Goal: Task Accomplishment & Management: Use online tool/utility

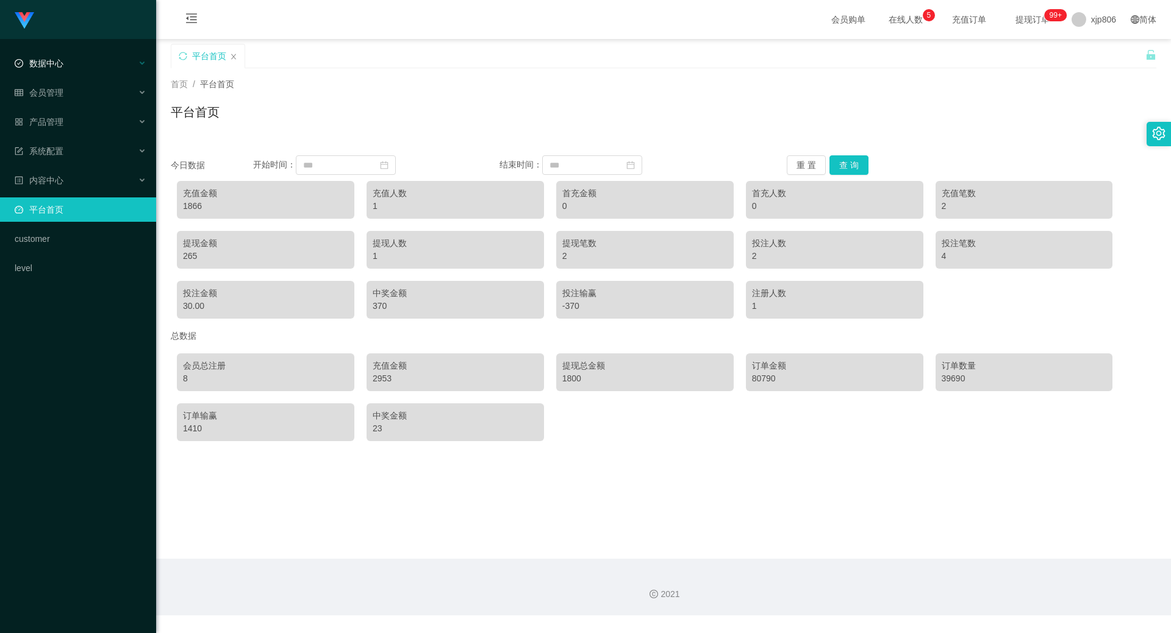
click at [66, 67] on div "数据中心" at bounding box center [78, 63] width 156 height 24
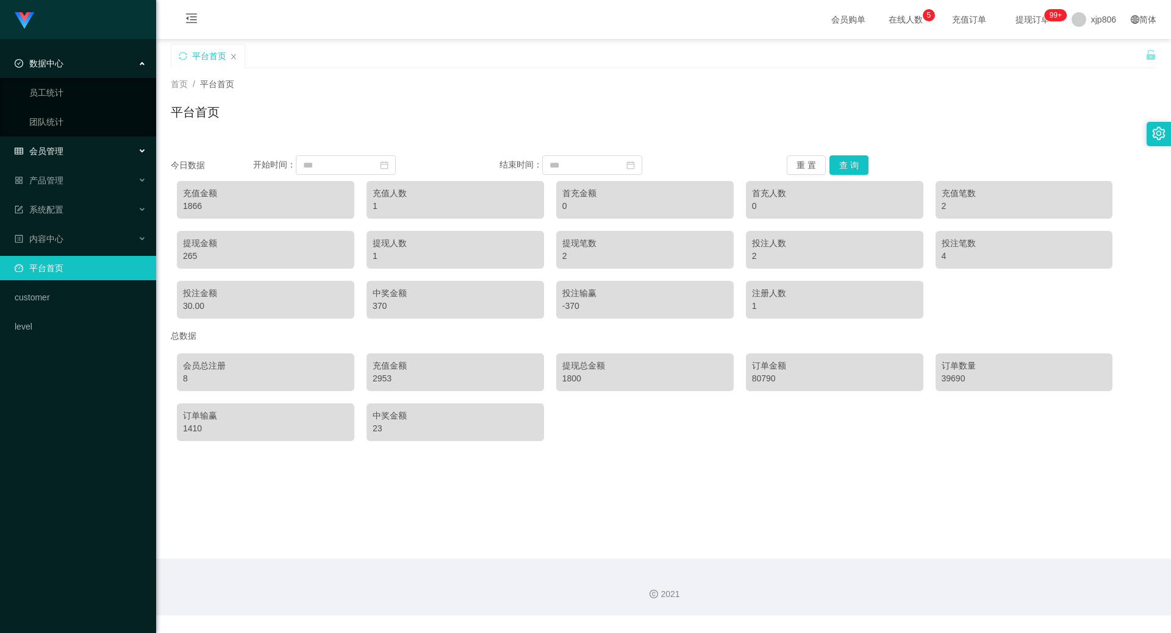
drag, startPoint x: 77, startPoint y: 143, endPoint x: 69, endPoint y: 145, distance: 8.1
click at [77, 143] on div "会员管理" at bounding box center [78, 151] width 156 height 24
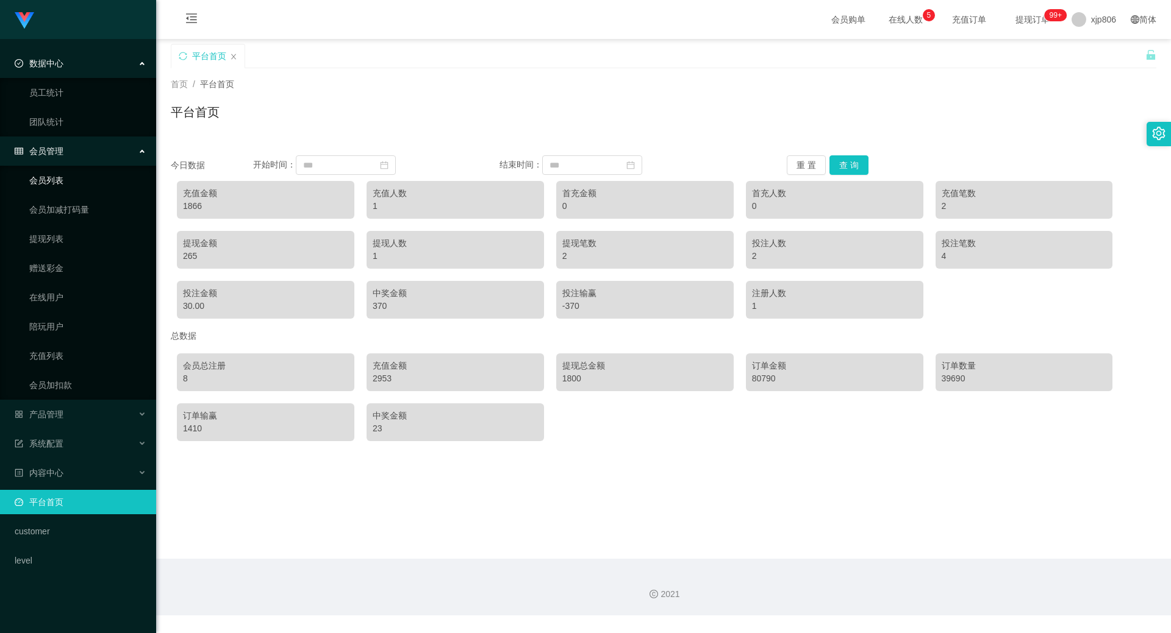
click at [95, 184] on link "会员列表" at bounding box center [87, 180] width 117 height 24
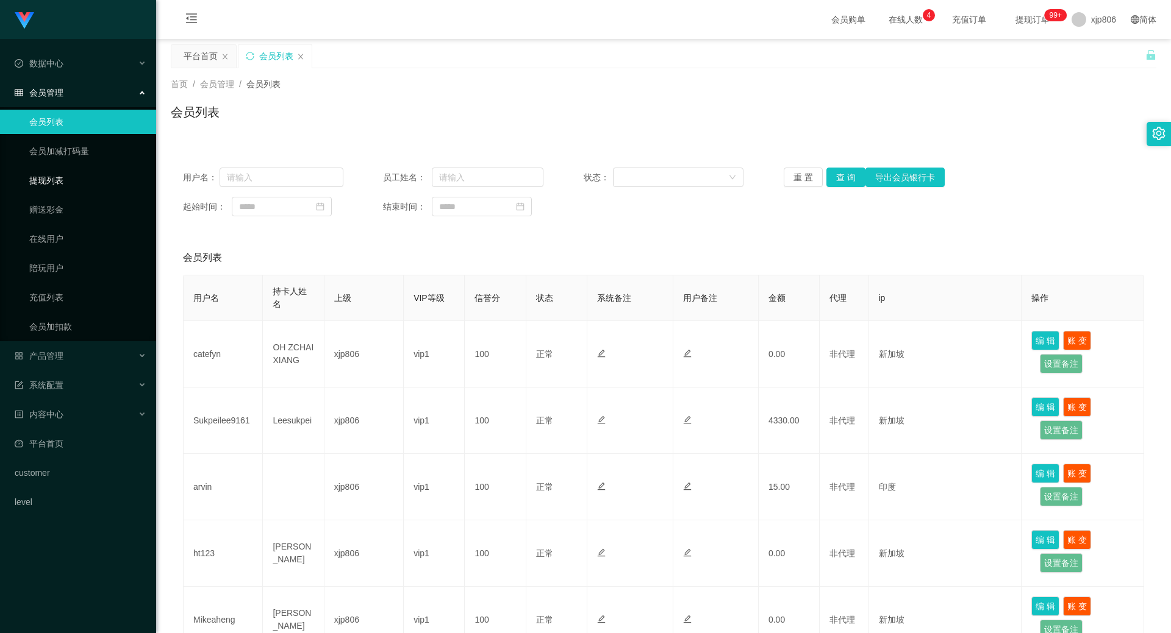
click at [62, 178] on link "提现列表" at bounding box center [87, 180] width 117 height 24
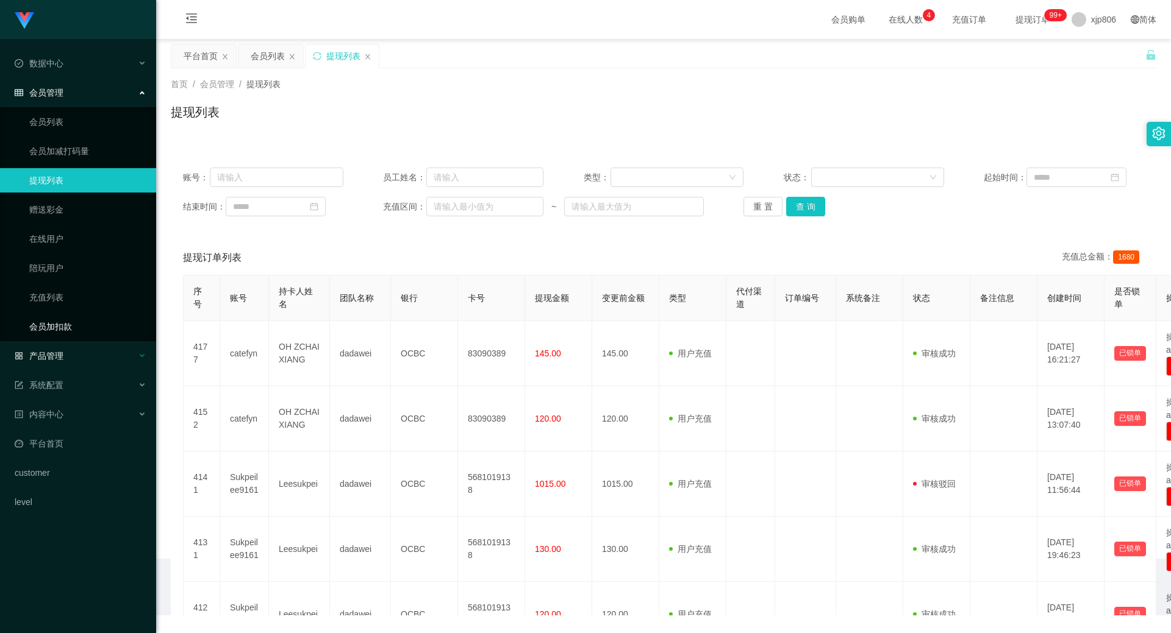
click at [100, 352] on div "产品管理" at bounding box center [78, 356] width 156 height 24
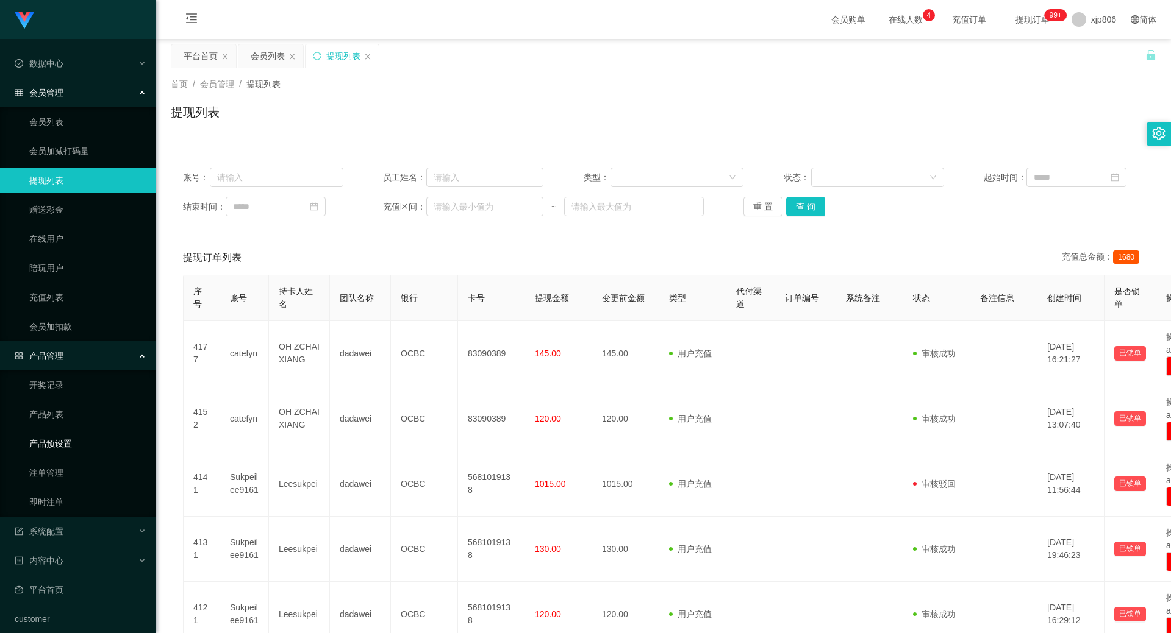
click at [73, 437] on link "产品预设置" at bounding box center [87, 444] width 117 height 24
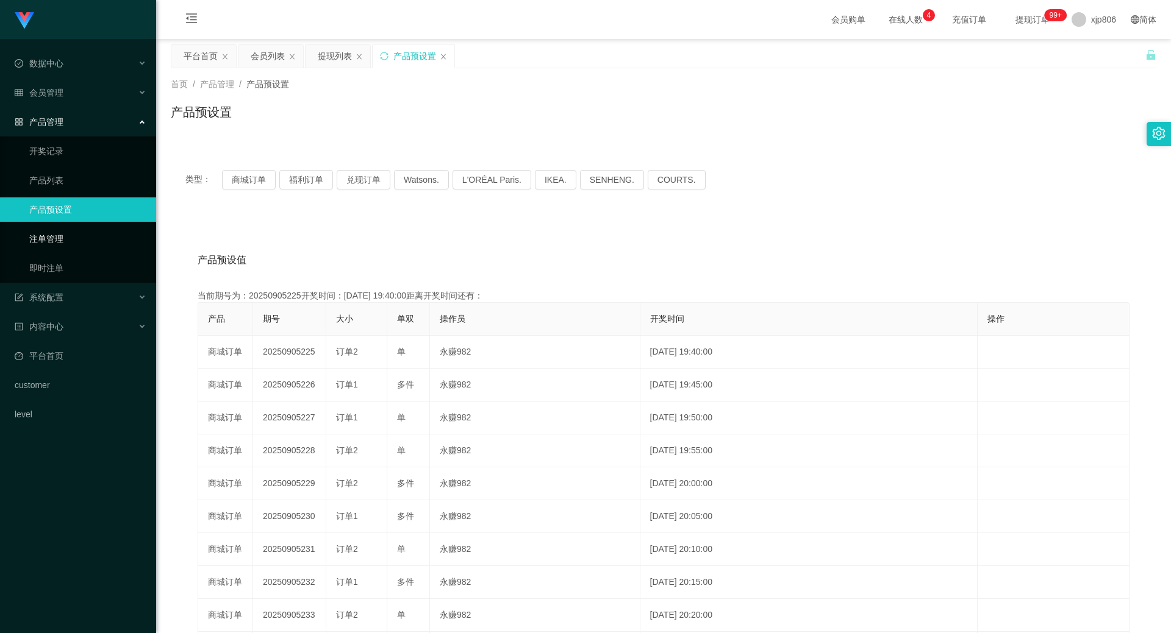
click at [55, 238] on link "注单管理" at bounding box center [87, 239] width 117 height 24
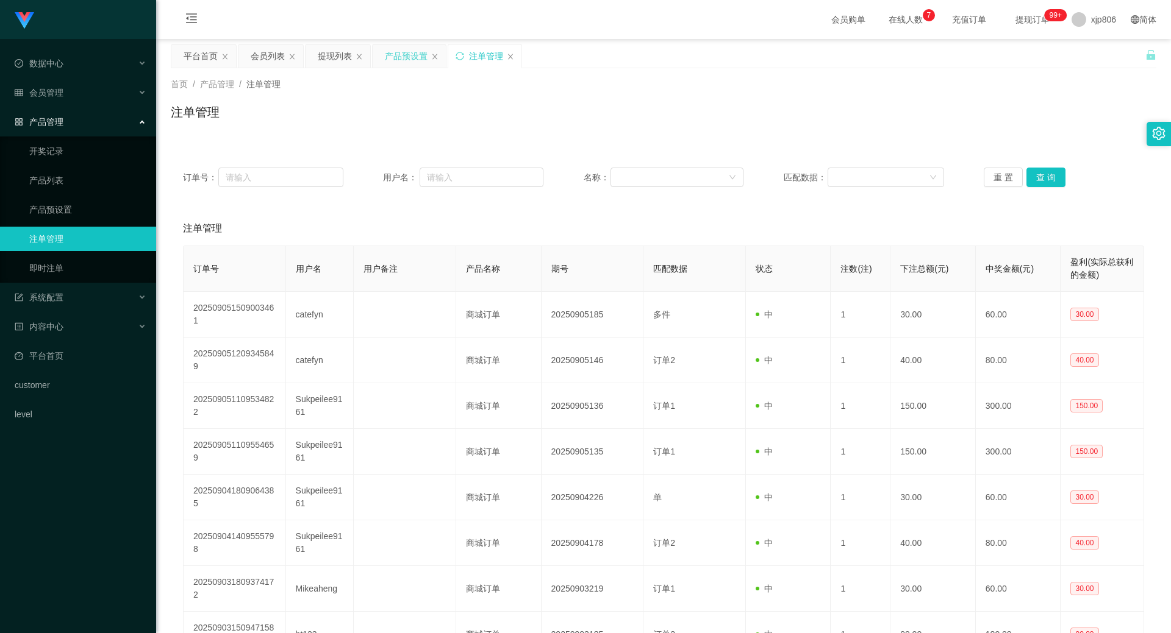
click at [416, 58] on div "产品预设置" at bounding box center [406, 56] width 43 height 23
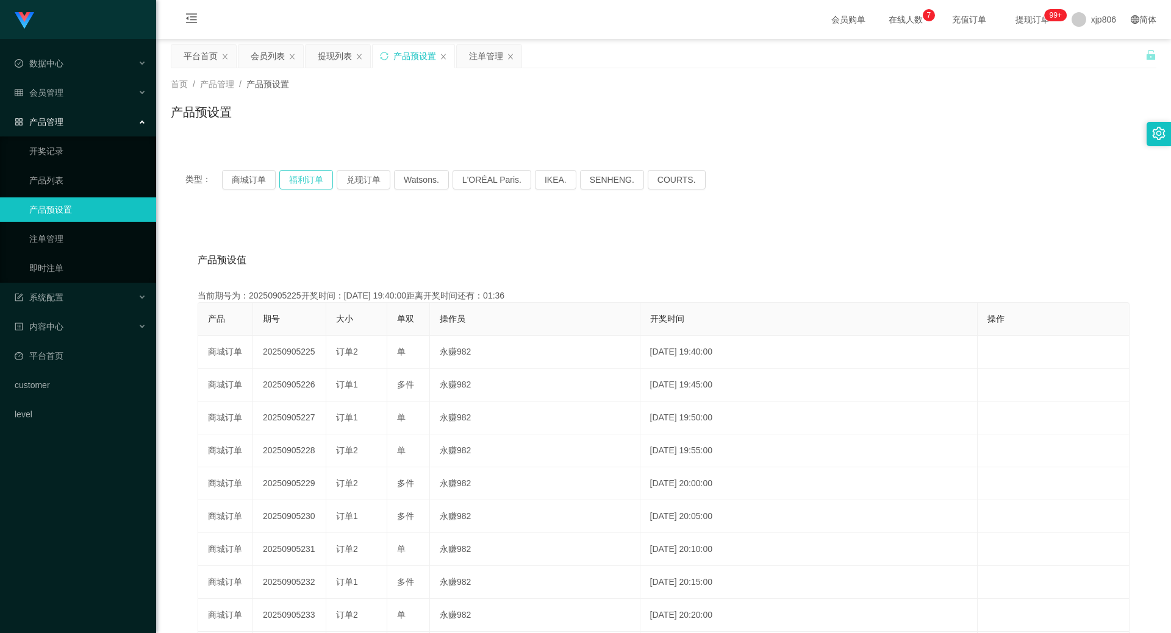
click at [302, 180] on button "福利订单" at bounding box center [306, 180] width 54 height 20
click at [303, 180] on button "福利订单" at bounding box center [306, 180] width 54 height 20
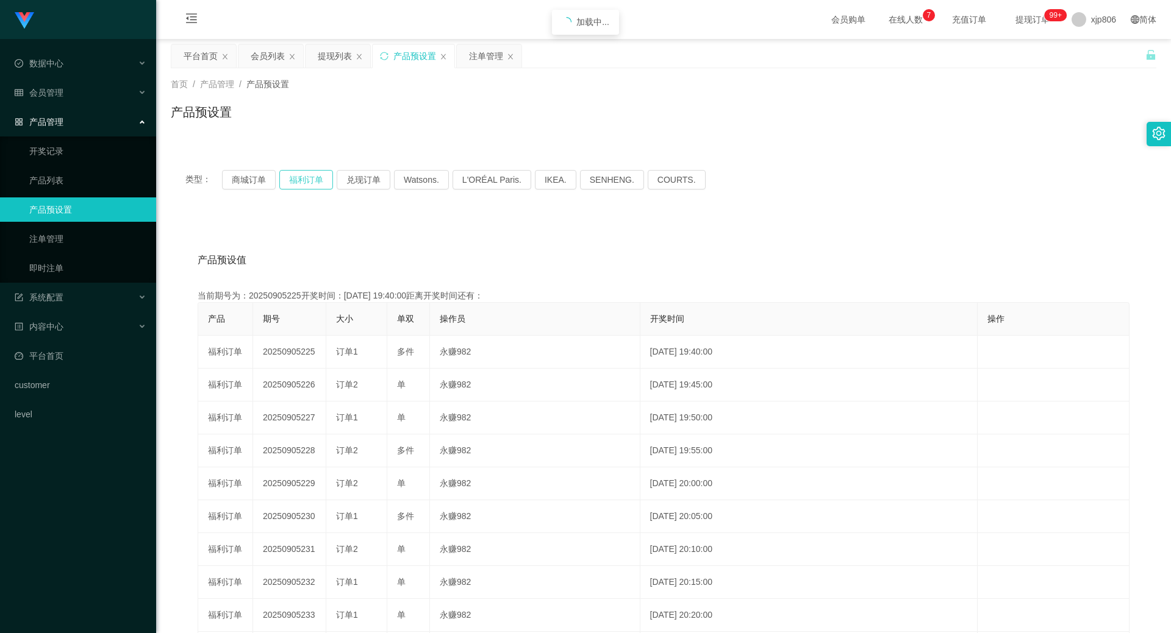
click at [303, 180] on button "福利订单" at bounding box center [306, 180] width 54 height 20
click at [476, 60] on div "注单管理" at bounding box center [486, 56] width 34 height 23
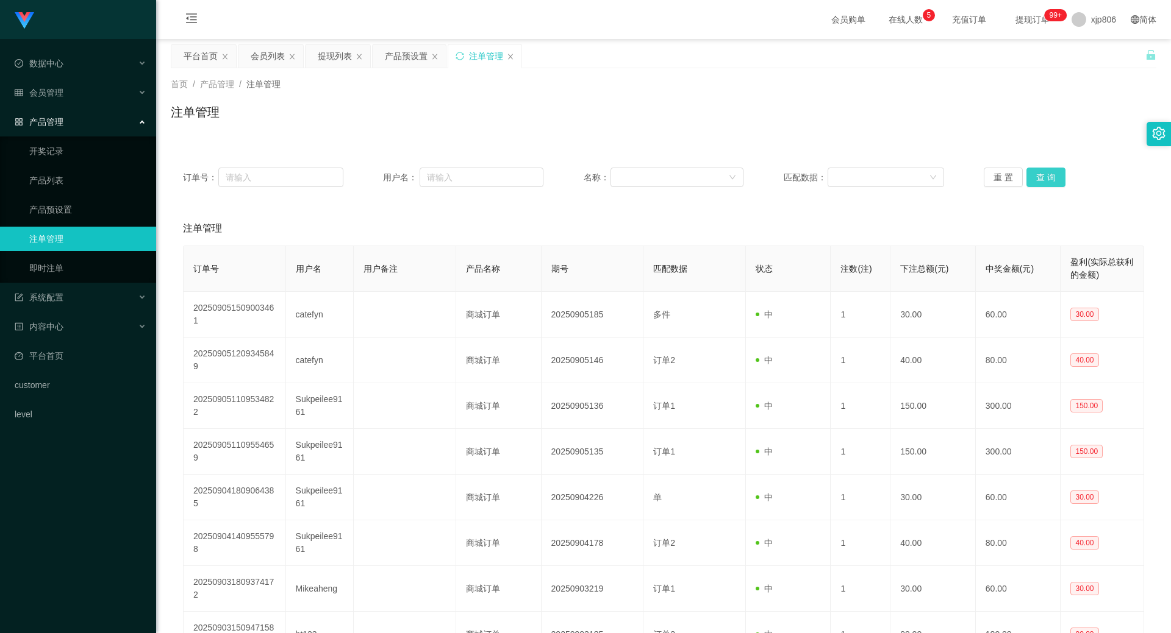
click at [1044, 184] on button "查 询" at bounding box center [1045, 178] width 39 height 20
click at [1044, 184] on div "重 置 查 询" at bounding box center [1063, 178] width 160 height 20
click at [1044, 184] on button "查 询" at bounding box center [1045, 178] width 39 height 20
click at [1045, 184] on div "重 置 查 询" at bounding box center [1063, 178] width 160 height 20
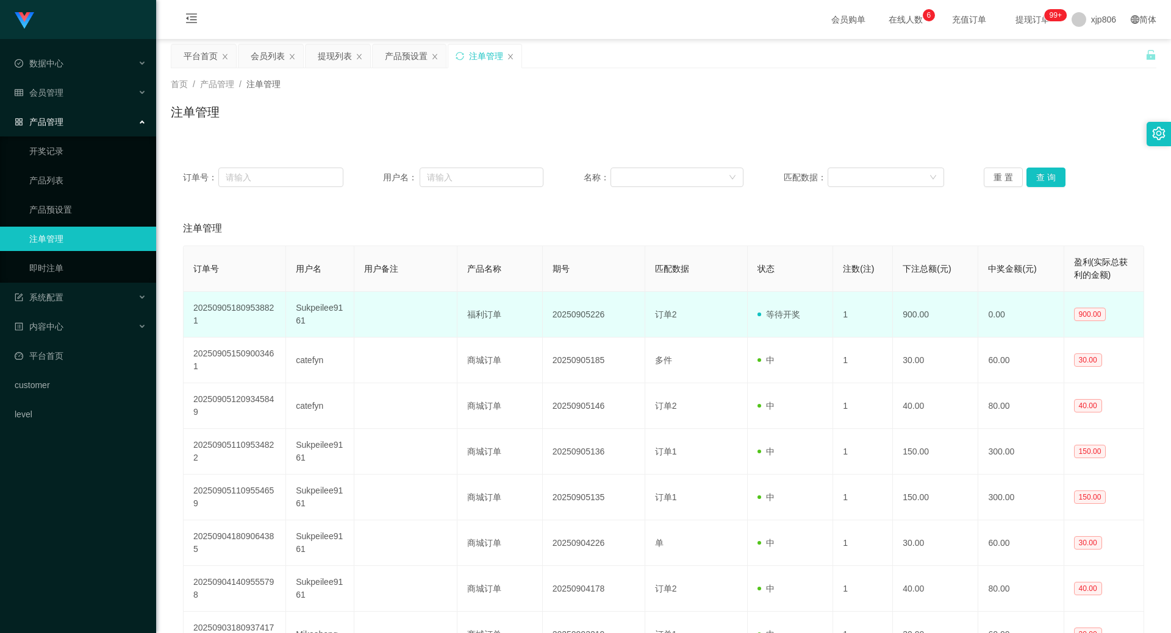
click at [303, 315] on td "Sukpeilee9161" at bounding box center [320, 315] width 68 height 46
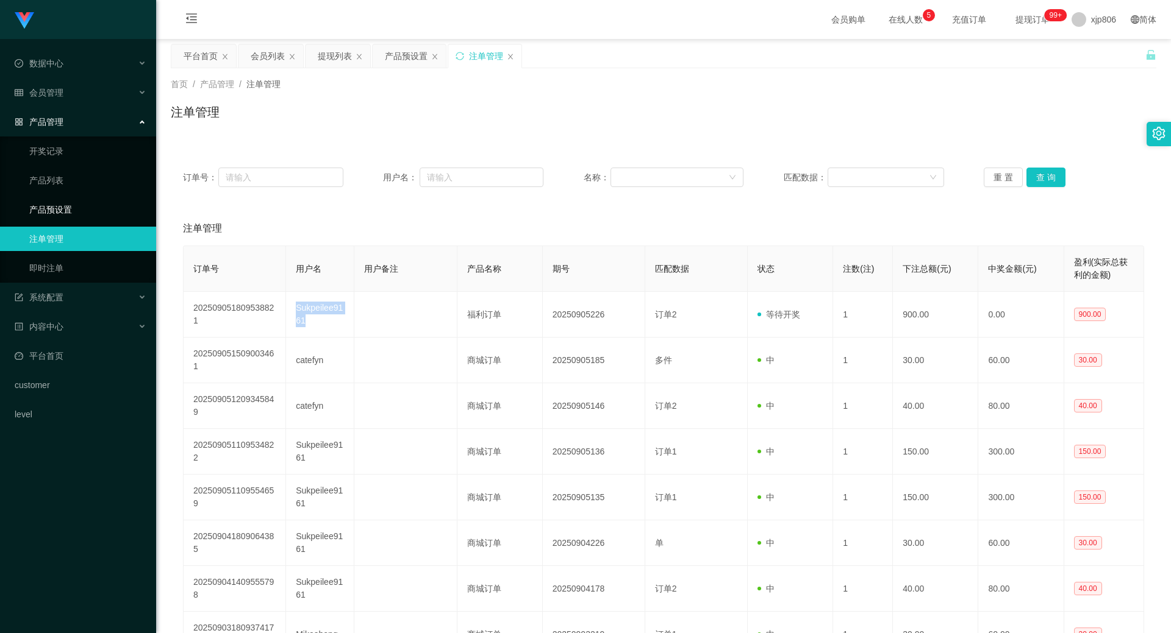
copy td "Sukpeilee9161"
click at [1051, 176] on button "查 询" at bounding box center [1045, 178] width 39 height 20
click at [1049, 179] on div "重 置 查 询" at bounding box center [1063, 178] width 160 height 20
click at [1049, 179] on button "查 询" at bounding box center [1045, 178] width 39 height 20
click at [1049, 179] on div "重 置 查 询" at bounding box center [1063, 178] width 160 height 20
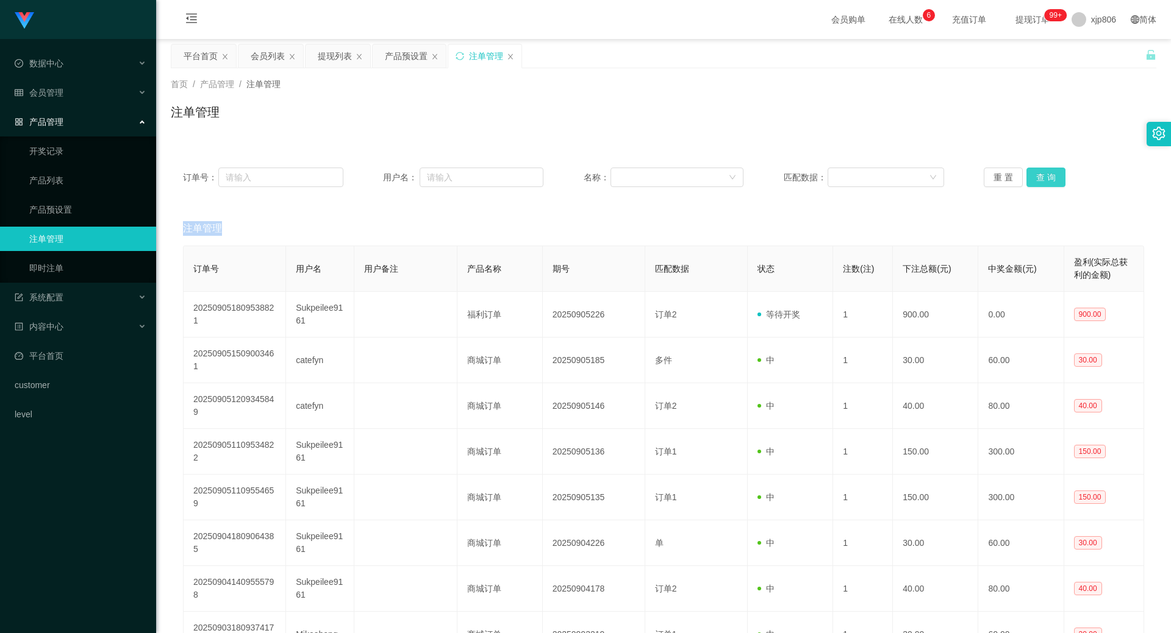
click at [1049, 179] on button "查 询" at bounding box center [1045, 178] width 39 height 20
click at [1049, 179] on div "重 置 查 询" at bounding box center [1063, 178] width 160 height 20
click at [1049, 179] on button "查 询" at bounding box center [1045, 178] width 39 height 20
click at [1049, 179] on div "重 置 查 询" at bounding box center [1063, 178] width 160 height 20
click at [1049, 179] on button "查 询" at bounding box center [1045, 178] width 39 height 20
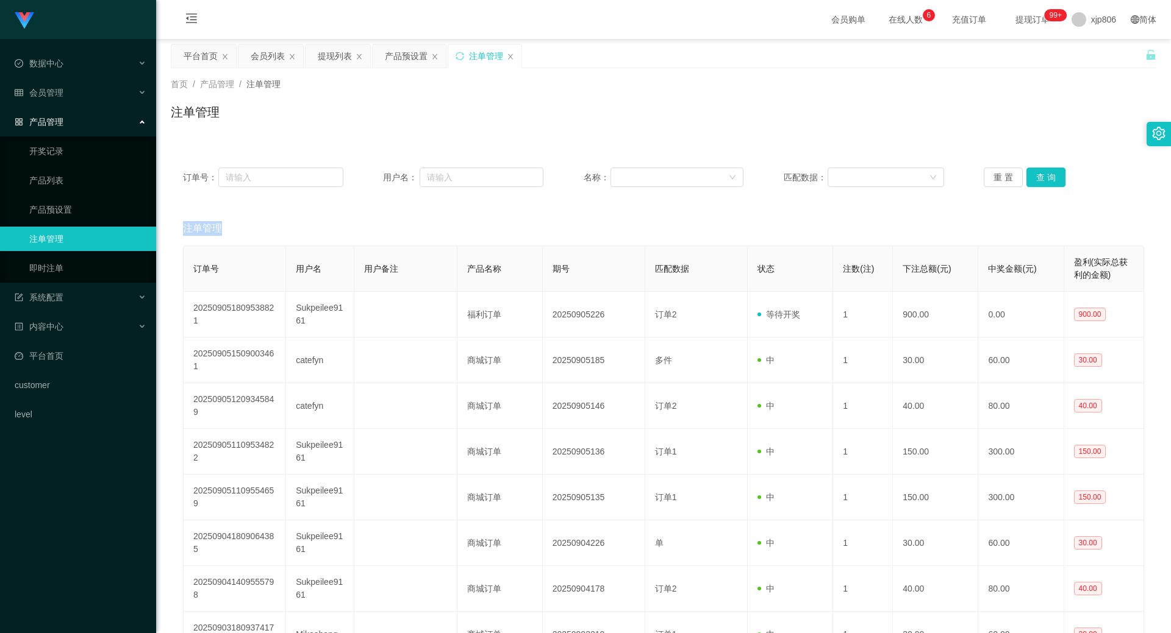
click at [1049, 179] on div "重 置 查 询" at bounding box center [1063, 178] width 160 height 20
click at [1049, 179] on button "查 询" at bounding box center [1045, 178] width 39 height 20
click at [1049, 179] on div "重 置 查 询" at bounding box center [1063, 178] width 160 height 20
click at [1044, 181] on button "查 询" at bounding box center [1045, 178] width 39 height 20
click at [1041, 182] on div "重 置 查 询" at bounding box center [1063, 178] width 160 height 20
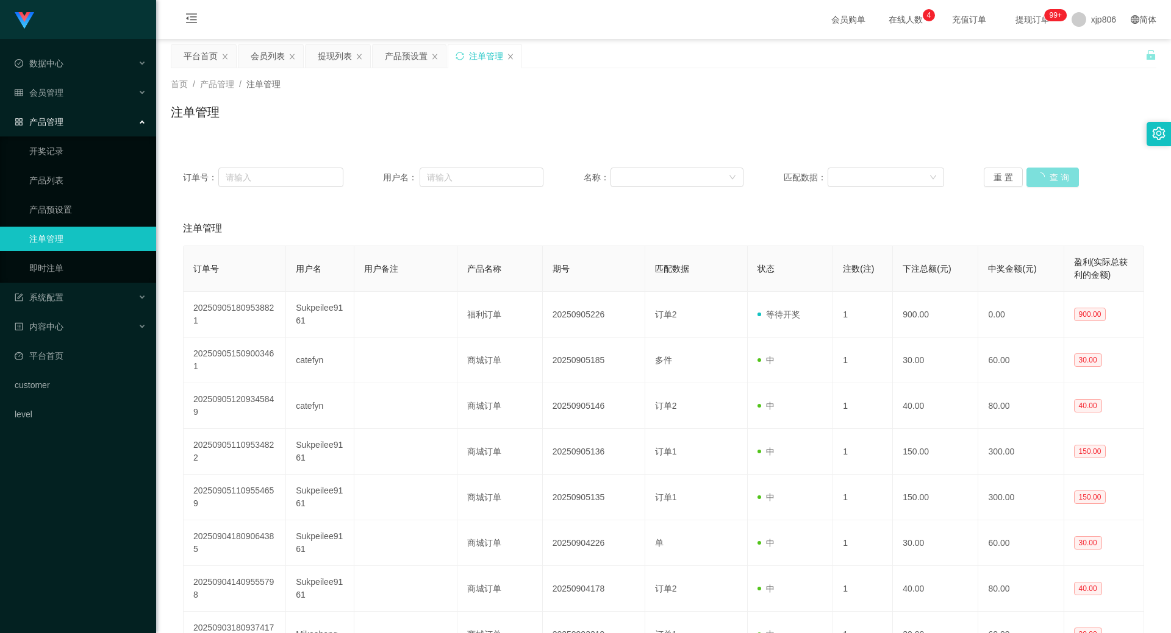
click at [1041, 182] on button "查 询" at bounding box center [1052, 178] width 52 height 20
click at [1041, 182] on div "重 置 查 询" at bounding box center [1063, 178] width 160 height 20
click at [1041, 182] on button "查 询" at bounding box center [1045, 178] width 39 height 20
click at [1041, 182] on div "重 置 查 询" at bounding box center [1063, 178] width 160 height 20
click at [1041, 182] on button "查 询" at bounding box center [1045, 178] width 39 height 20
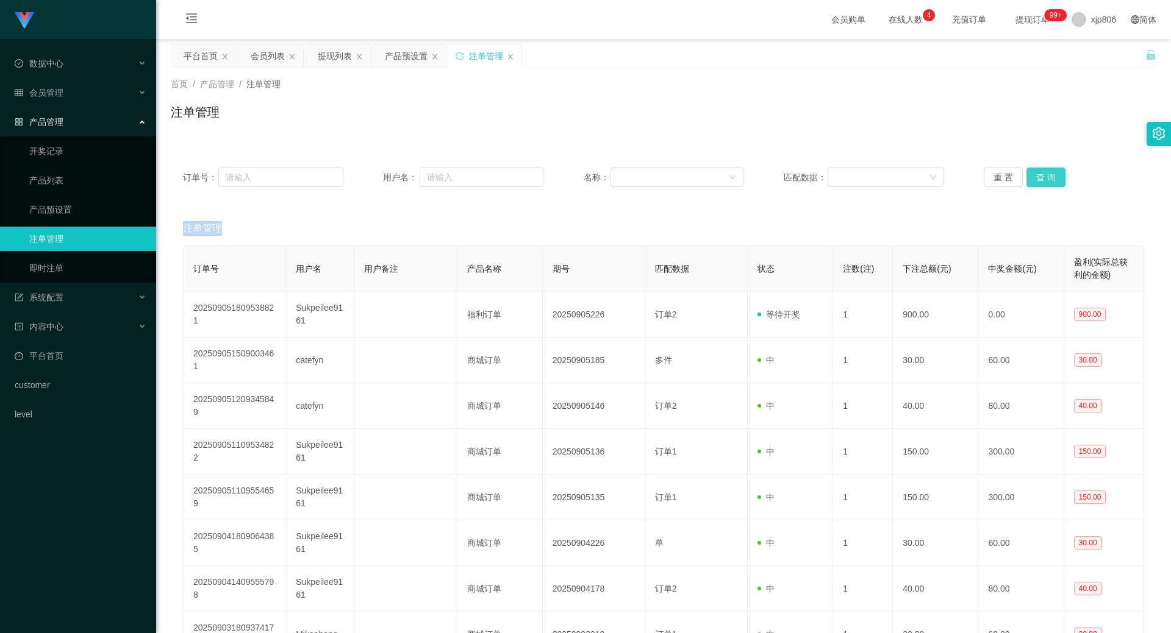
click at [1041, 182] on div "重 置 查 询" at bounding box center [1063, 178] width 160 height 20
click at [1041, 182] on button "查 询" at bounding box center [1045, 178] width 39 height 20
click at [1041, 182] on div "重 置 查 询" at bounding box center [1063, 178] width 160 height 20
click at [1041, 182] on button "查 询" at bounding box center [1045, 178] width 39 height 20
click at [1041, 182] on button "查 询" at bounding box center [1052, 178] width 52 height 20
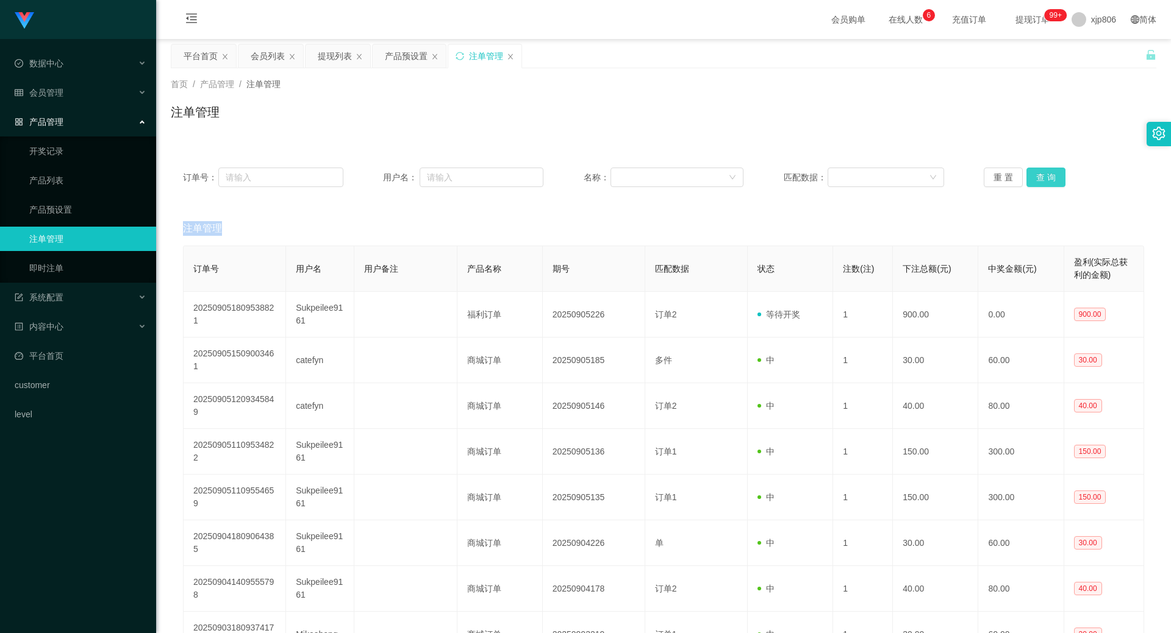
click at [1049, 175] on button "查 询" at bounding box center [1045, 178] width 39 height 20
click at [1049, 175] on div "重 置 查 询" at bounding box center [1063, 178] width 160 height 20
click at [1049, 175] on button "查 询" at bounding box center [1045, 178] width 39 height 20
click at [1049, 175] on div "重 置 查 询" at bounding box center [1063, 178] width 160 height 20
click at [1049, 175] on button "查 询" at bounding box center [1045, 178] width 39 height 20
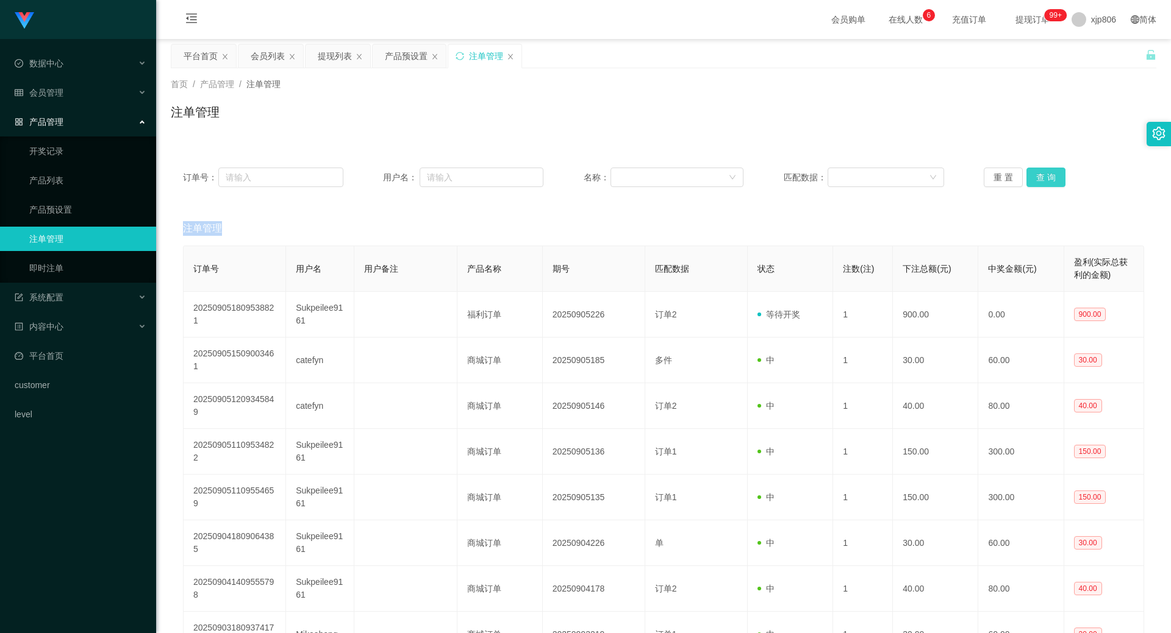
click at [1049, 175] on div "重 置 查 询" at bounding box center [1063, 178] width 160 height 20
click at [1049, 175] on button "查 询" at bounding box center [1045, 178] width 39 height 20
click at [1049, 175] on div "重 置 查 询" at bounding box center [1063, 178] width 160 height 20
click at [1050, 175] on button "查 询" at bounding box center [1045, 178] width 39 height 20
click at [1050, 175] on div "重 置 查 询" at bounding box center [1063, 178] width 160 height 20
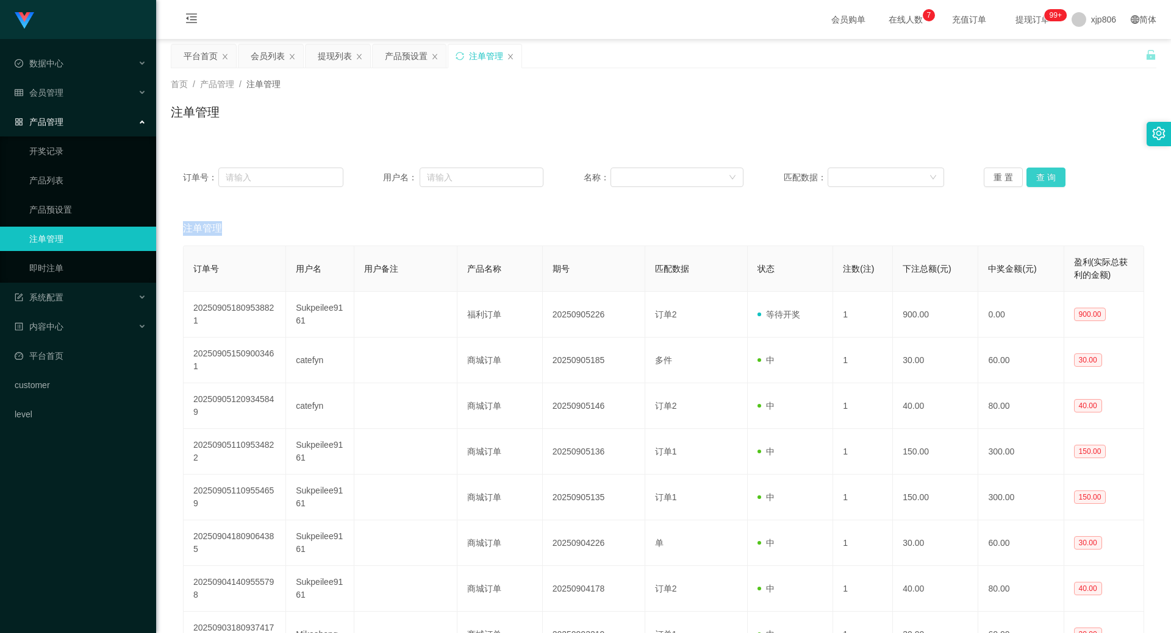
click at [1050, 175] on button "查 询" at bounding box center [1045, 178] width 39 height 20
click at [1050, 175] on div "重 置 查 询" at bounding box center [1063, 178] width 160 height 20
click at [1063, 174] on div "重 置 查 询" at bounding box center [1063, 178] width 160 height 20
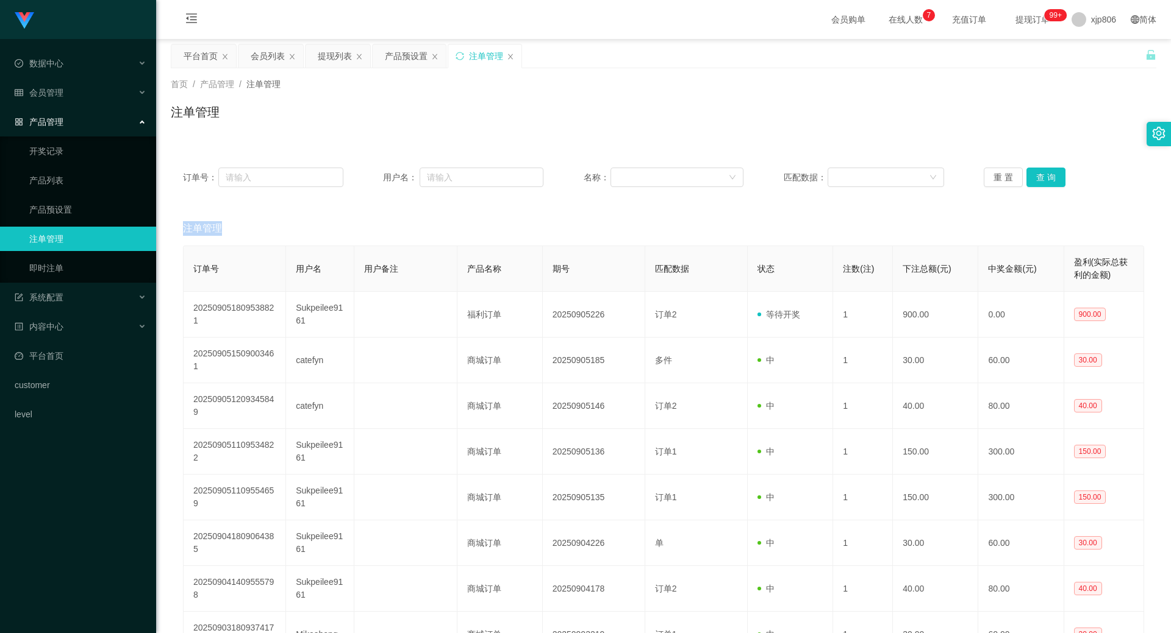
click at [1063, 174] on div "重 置 查 询" at bounding box center [1063, 178] width 160 height 20
click at [1062, 174] on div "重 置 查 询" at bounding box center [1063, 178] width 160 height 20
click at [1054, 182] on button "查 询" at bounding box center [1045, 178] width 39 height 20
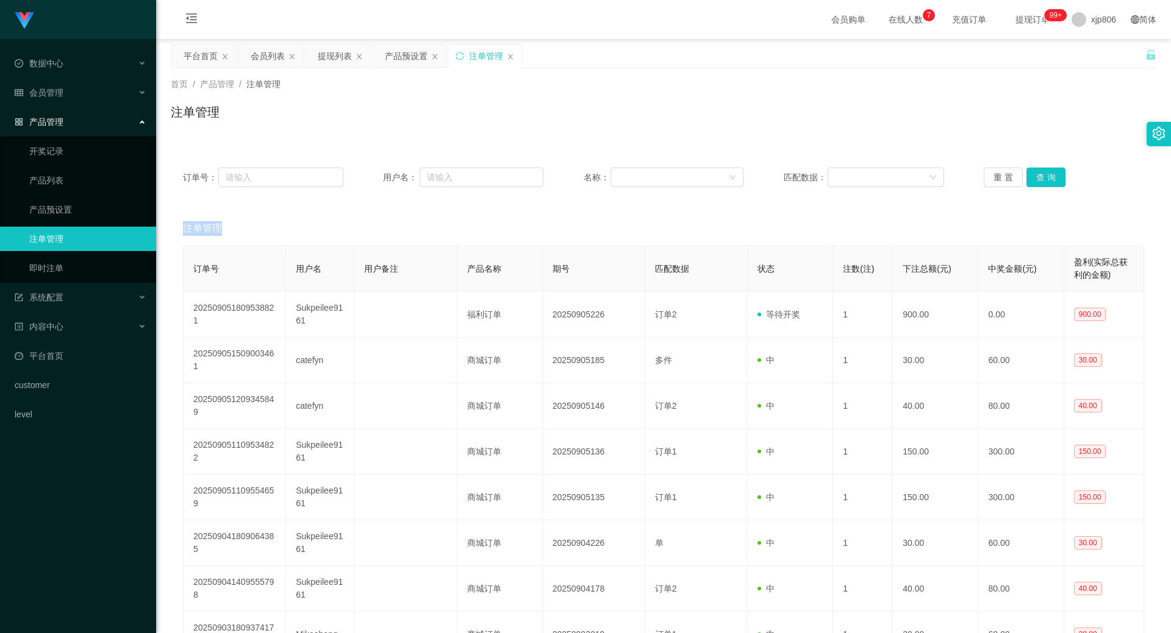
click at [1054, 182] on div "重 置 查 询" at bounding box center [1063, 178] width 160 height 20
click at [1054, 182] on button "查 询" at bounding box center [1045, 178] width 39 height 20
click at [1054, 182] on div "重 置 查 询" at bounding box center [1063, 178] width 160 height 20
click at [1054, 182] on button "查 询" at bounding box center [1052, 178] width 52 height 20
click at [1054, 182] on div "重 置 查 询" at bounding box center [1063, 178] width 160 height 20
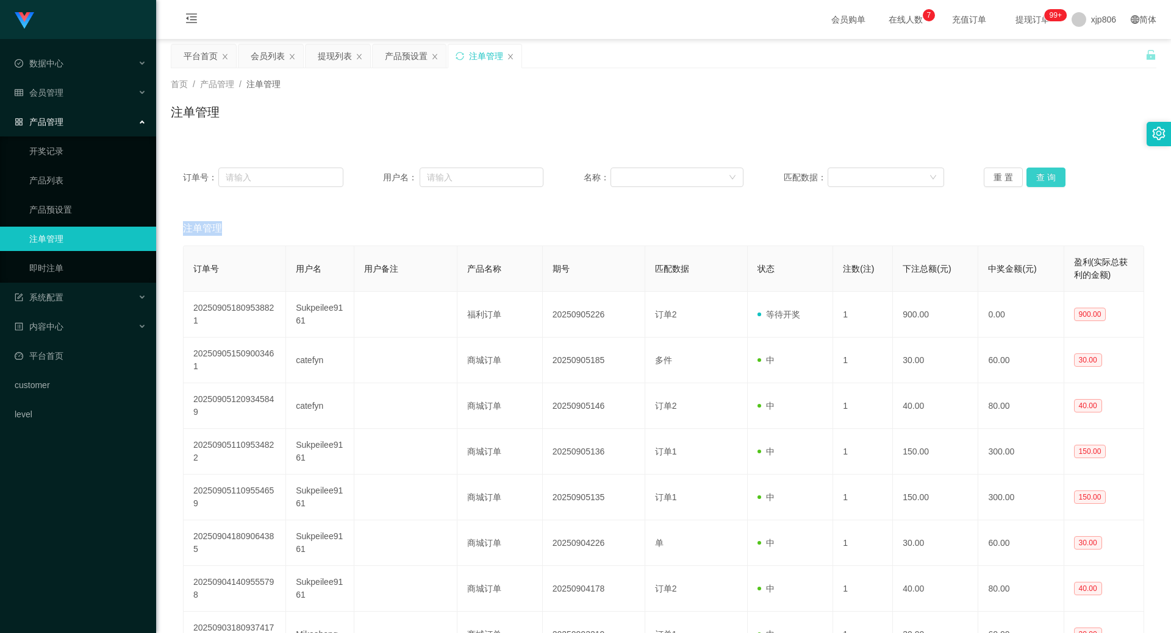
click at [1054, 182] on button "查 询" at bounding box center [1045, 178] width 39 height 20
click at [1054, 182] on div "重 置 查 询" at bounding box center [1063, 178] width 160 height 20
click at [1054, 182] on button "查 询" at bounding box center [1045, 178] width 39 height 20
click at [1054, 182] on div "重 置 查 询" at bounding box center [1063, 178] width 160 height 20
click at [1054, 182] on button "查 询" at bounding box center [1045, 178] width 39 height 20
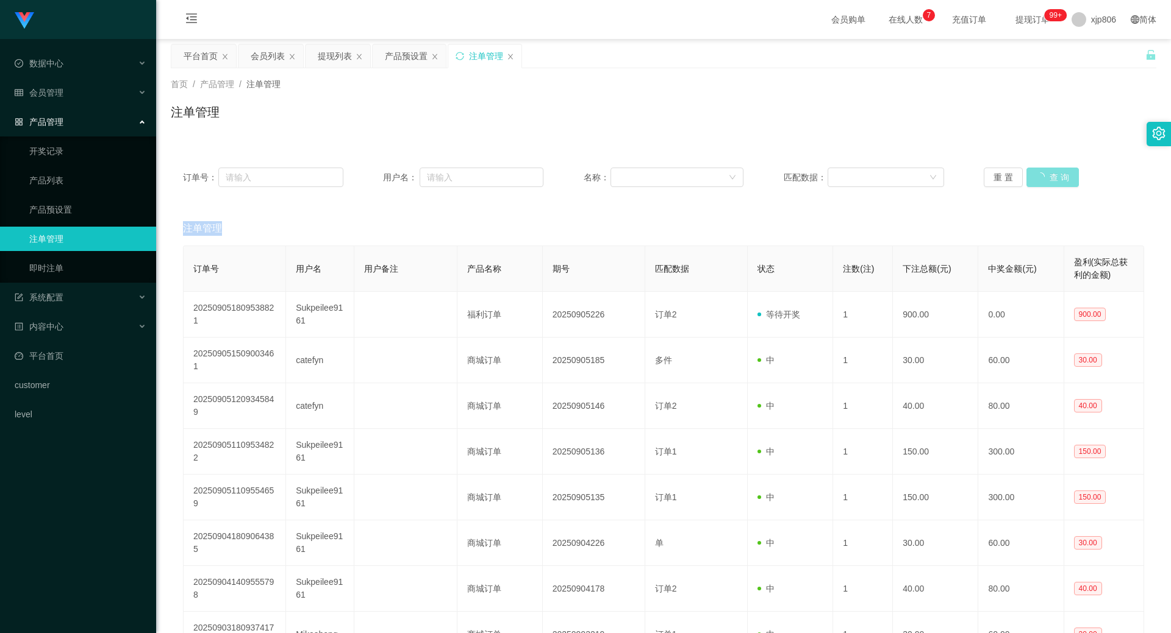
click at [1054, 182] on button "查 询" at bounding box center [1052, 178] width 52 height 20
click at [1054, 182] on div "重 置 查 询" at bounding box center [1063, 178] width 160 height 20
click at [1054, 182] on button "查 询" at bounding box center [1045, 178] width 39 height 20
click at [1054, 182] on div "重 置 查 询" at bounding box center [1063, 178] width 160 height 20
click at [1054, 182] on button "查 询" at bounding box center [1052, 178] width 52 height 20
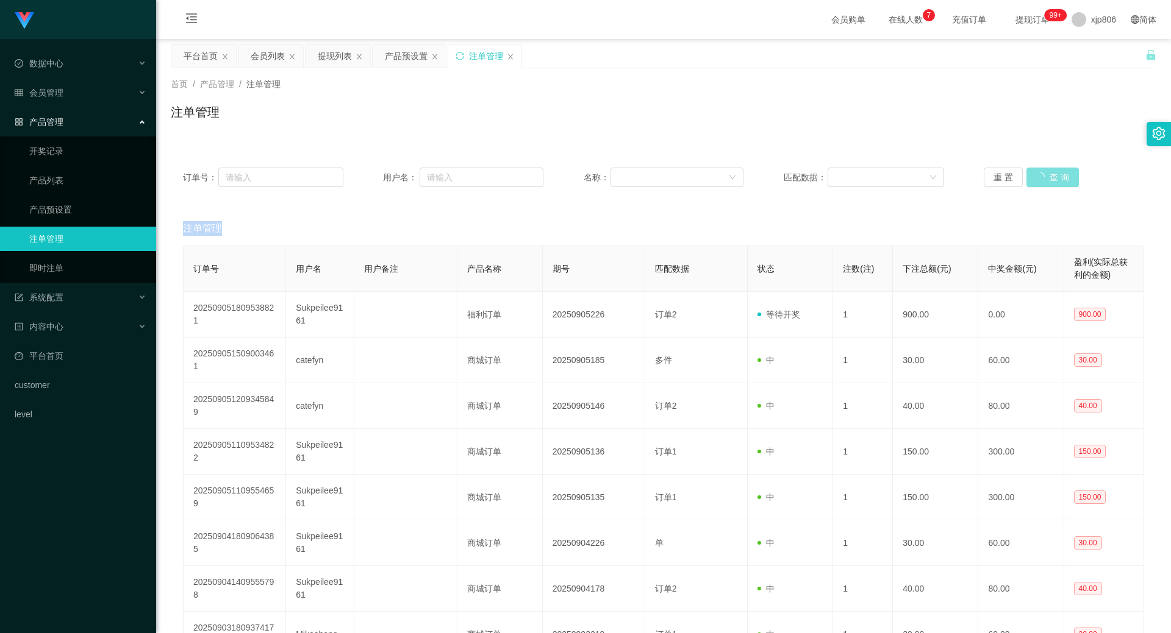
click at [1054, 182] on div "重 置 查 询" at bounding box center [1063, 178] width 160 height 20
click at [1037, 173] on button "查 询" at bounding box center [1045, 178] width 39 height 20
click at [1037, 173] on div "重 置 查 询" at bounding box center [1063, 178] width 160 height 20
click at [1037, 173] on button "查 询" at bounding box center [1045, 178] width 39 height 20
click at [1037, 173] on div "重 置 查 询" at bounding box center [1063, 178] width 160 height 20
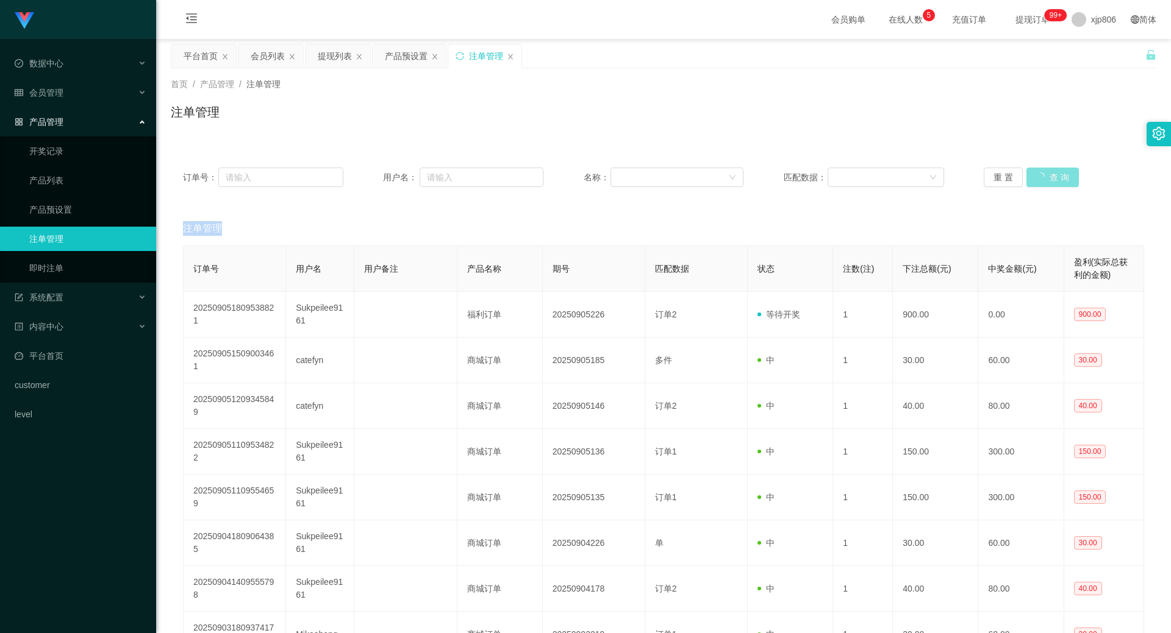
click at [1037, 173] on button "查 询" at bounding box center [1052, 178] width 52 height 20
click at [1035, 176] on button "查 询" at bounding box center [1045, 178] width 39 height 20
click at [1032, 174] on div "重 置 查 询" at bounding box center [1063, 178] width 160 height 20
click at [1032, 174] on button "查 询" at bounding box center [1052, 178] width 52 height 20
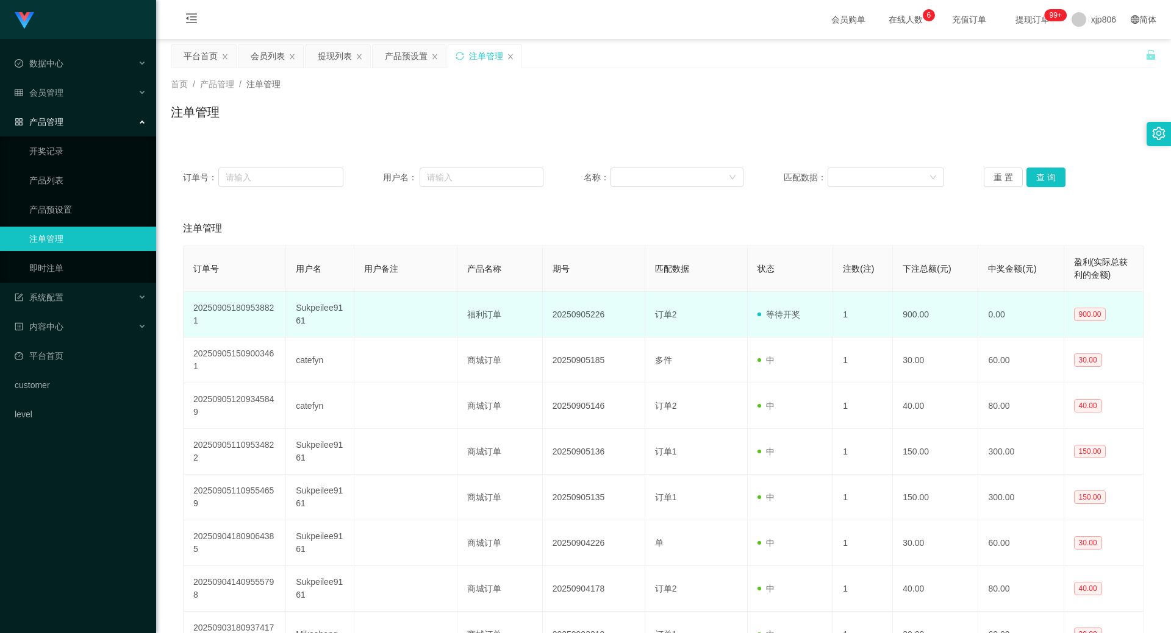
click at [792, 336] on td "等待开奖" at bounding box center [789, 315] width 85 height 46
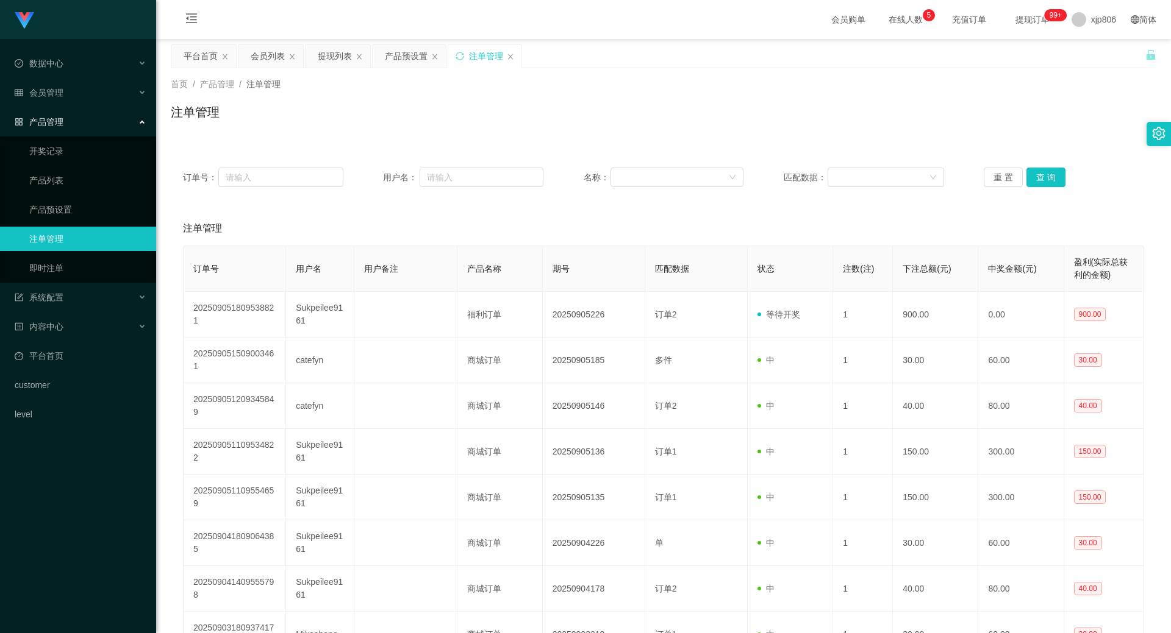
click at [1044, 188] on div "订单号： 用户名： 名称： 匹配数据： 重 置 查 询" at bounding box center [663, 177] width 985 height 44
click at [1050, 181] on button "查 询" at bounding box center [1045, 178] width 39 height 20
click at [1050, 181] on div "重 置 查 询" at bounding box center [1063, 178] width 160 height 20
click at [1050, 181] on button "查 询" at bounding box center [1052, 178] width 52 height 20
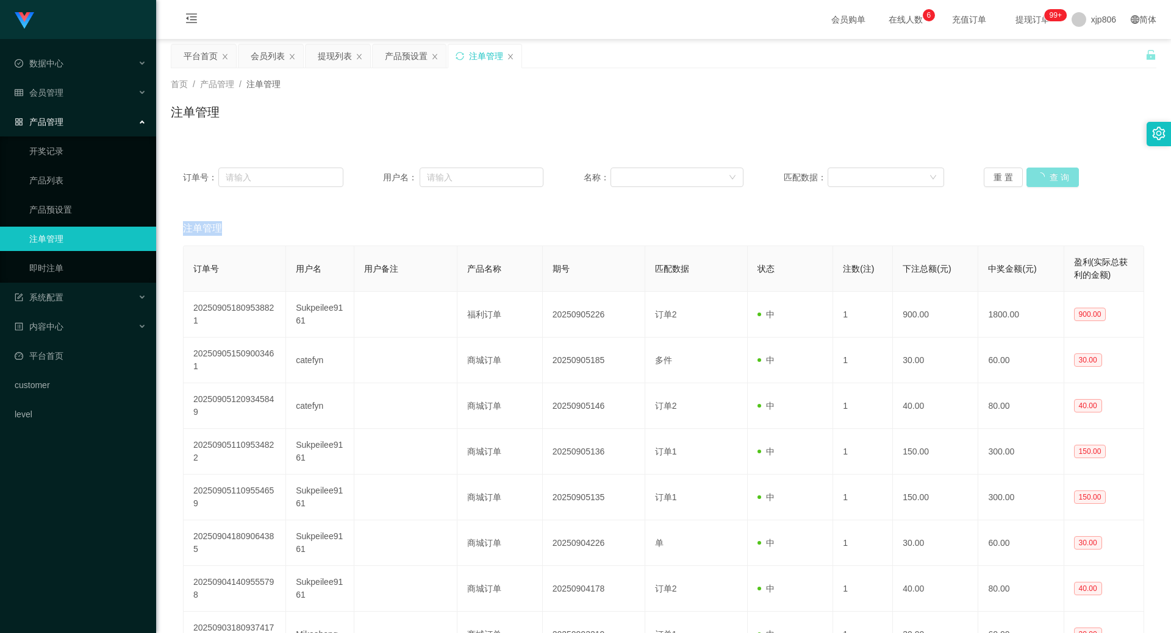
click at [1050, 182] on div "重 置 查 询" at bounding box center [1063, 178] width 160 height 20
click at [1050, 182] on button "查 询" at bounding box center [1045, 178] width 39 height 20
click at [1048, 169] on button "查 询" at bounding box center [1045, 178] width 39 height 20
click at [1048, 169] on div "重 置 查 询" at bounding box center [1063, 178] width 160 height 20
click at [1048, 169] on button "查 询" at bounding box center [1045, 178] width 39 height 20
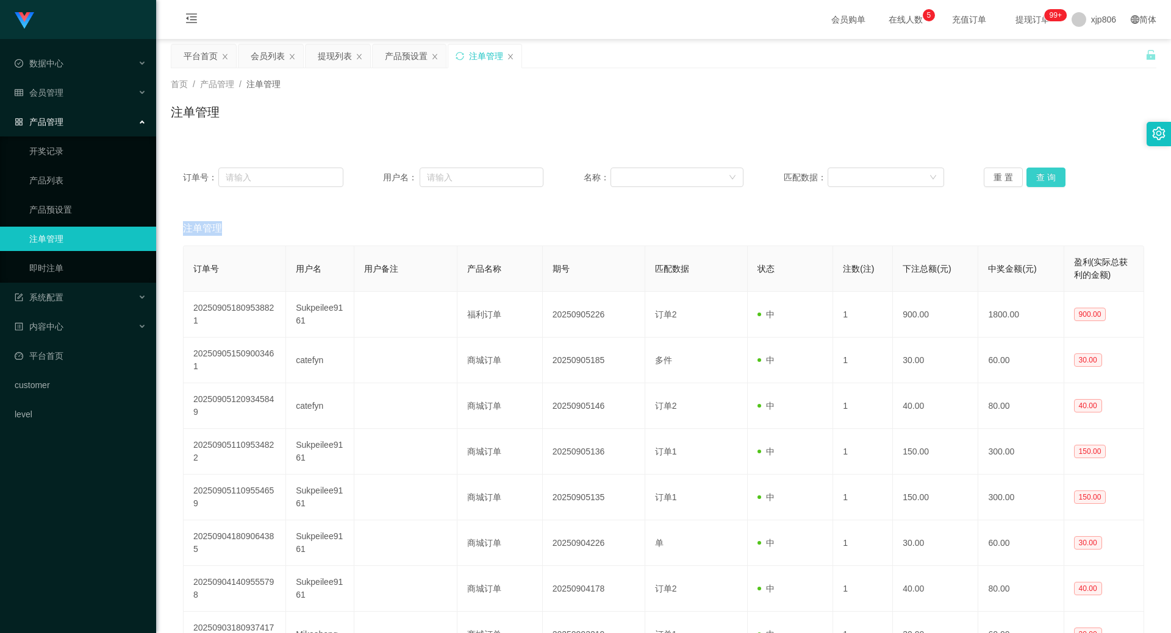
click at [1043, 182] on button "查 询" at bounding box center [1045, 178] width 39 height 20
click at [1043, 182] on div "重 置 查 询" at bounding box center [1063, 178] width 160 height 20
click at [1043, 182] on button "查 询" at bounding box center [1052, 178] width 52 height 20
click at [1043, 182] on div "重 置 查 询" at bounding box center [1063, 178] width 160 height 20
click at [1043, 182] on button "查 询" at bounding box center [1052, 178] width 52 height 20
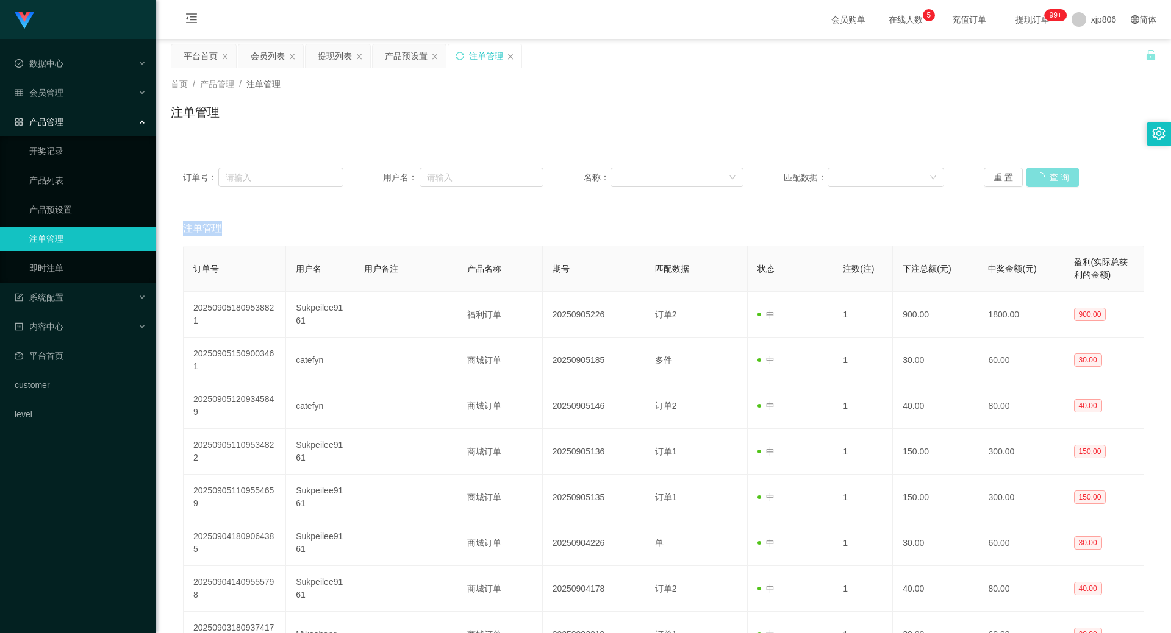
click at [1043, 182] on div "重 置 查 询" at bounding box center [1063, 178] width 160 height 20
click at [1043, 182] on button "查 询" at bounding box center [1045, 178] width 39 height 20
click at [1043, 182] on div "重 置 查 询" at bounding box center [1063, 178] width 160 height 20
click at [1043, 182] on button "查 询" at bounding box center [1045, 178] width 39 height 20
click at [1043, 182] on div "重 置 查 询" at bounding box center [1063, 178] width 160 height 20
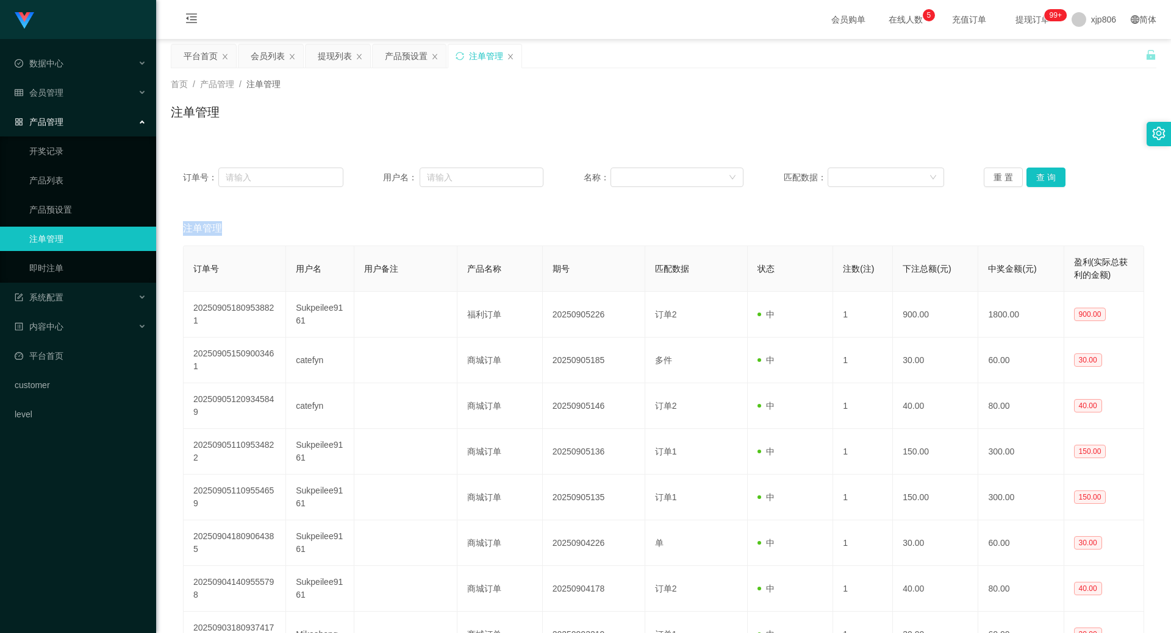
click at [1049, 166] on div "订单号： 用户名： 名称： 匹配数据： 重 置 查 询" at bounding box center [663, 177] width 985 height 44
click at [1059, 169] on button "查 询" at bounding box center [1045, 178] width 39 height 20
click at [1054, 169] on button "查 询" at bounding box center [1052, 178] width 52 height 20
click at [1054, 169] on div "重 置 查 询" at bounding box center [1063, 178] width 160 height 20
click at [1054, 169] on button "查 询" at bounding box center [1045, 178] width 39 height 20
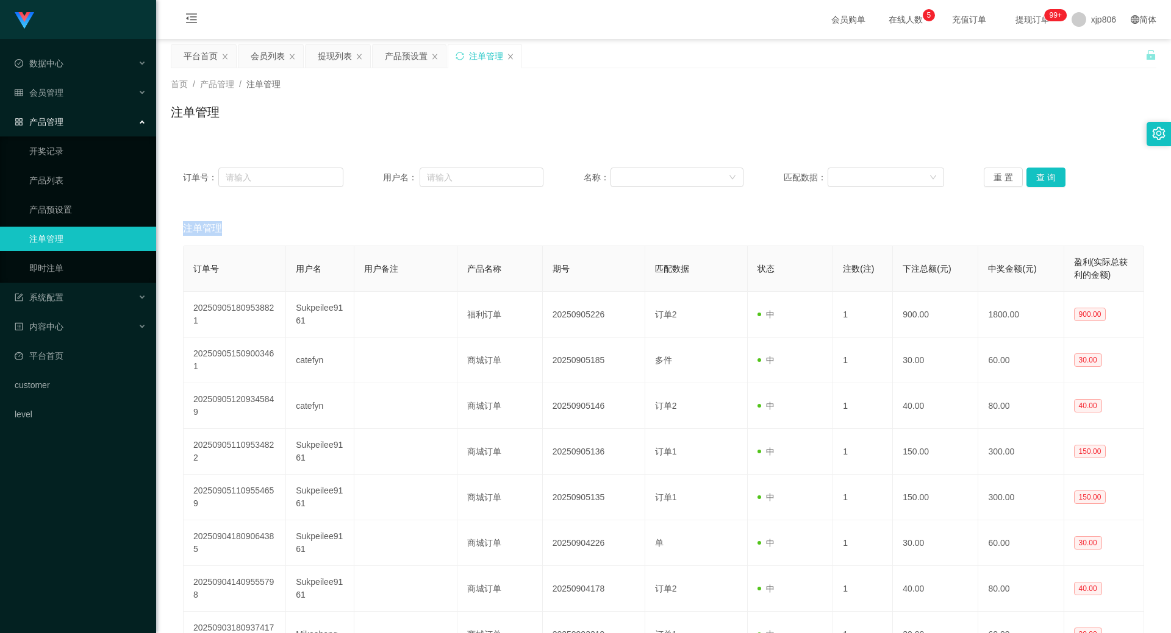
click at [1054, 169] on div "重 置 查 询" at bounding box center [1063, 178] width 160 height 20
click at [1054, 169] on button "查 询" at bounding box center [1045, 178] width 39 height 20
click at [1051, 169] on button "查 询" at bounding box center [1045, 178] width 39 height 20
click at [1051, 169] on div "重 置 查 询" at bounding box center [1063, 178] width 160 height 20
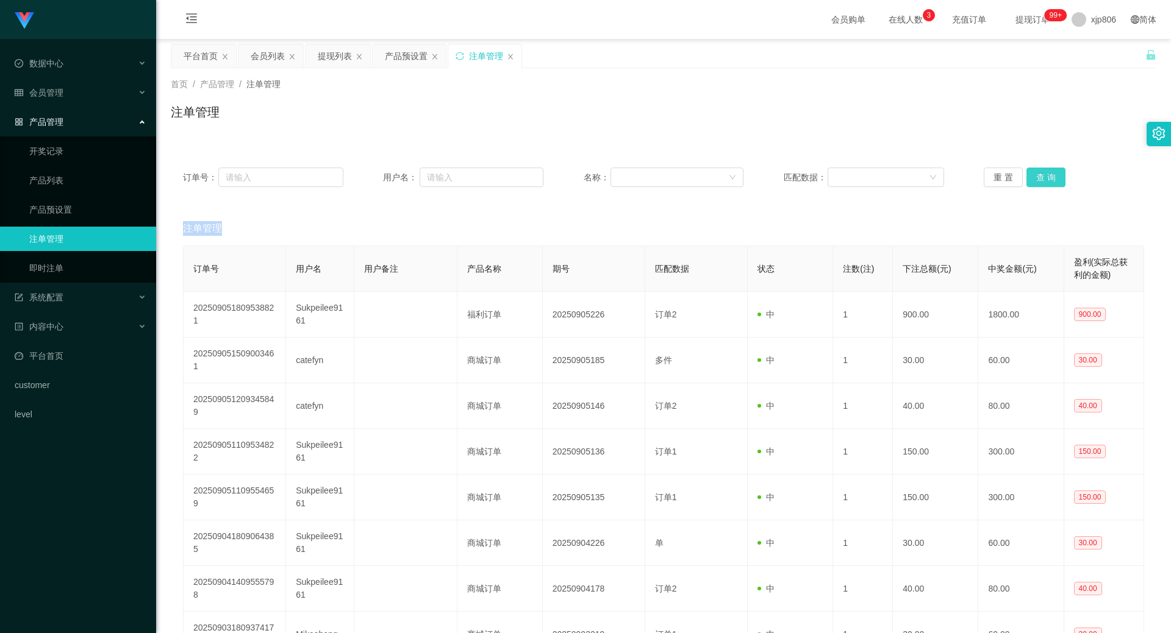
click at [1051, 169] on button "查 询" at bounding box center [1045, 178] width 39 height 20
click at [1051, 169] on div "重 置 查 询" at bounding box center [1063, 178] width 160 height 20
click at [1051, 169] on button "查 询" at bounding box center [1045, 178] width 39 height 20
click at [1051, 169] on div "重 置 查 询" at bounding box center [1063, 178] width 160 height 20
click at [1051, 169] on button "查 询" at bounding box center [1045, 178] width 39 height 20
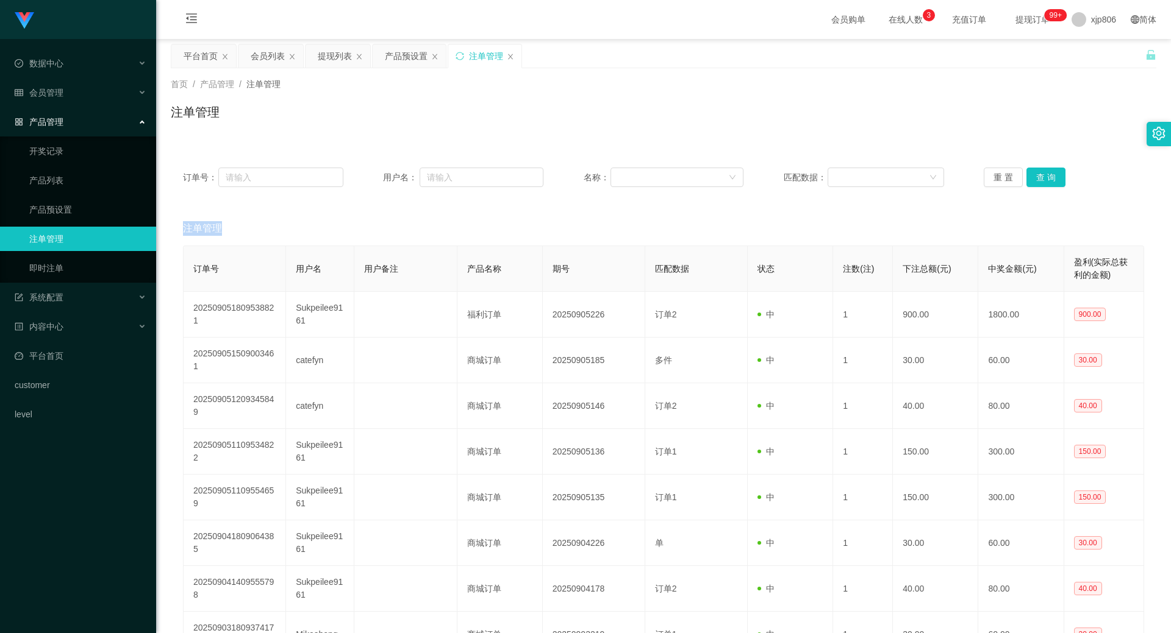
click at [1051, 169] on div "重 置 查 询" at bounding box center [1063, 178] width 160 height 20
click at [1051, 169] on button "查 询" at bounding box center [1045, 178] width 39 height 20
click at [1051, 169] on div "重 置 查 询" at bounding box center [1063, 178] width 160 height 20
click at [1051, 169] on button "查 询" at bounding box center [1045, 178] width 39 height 20
click at [1051, 169] on div "重 置 查 询" at bounding box center [1063, 178] width 160 height 20
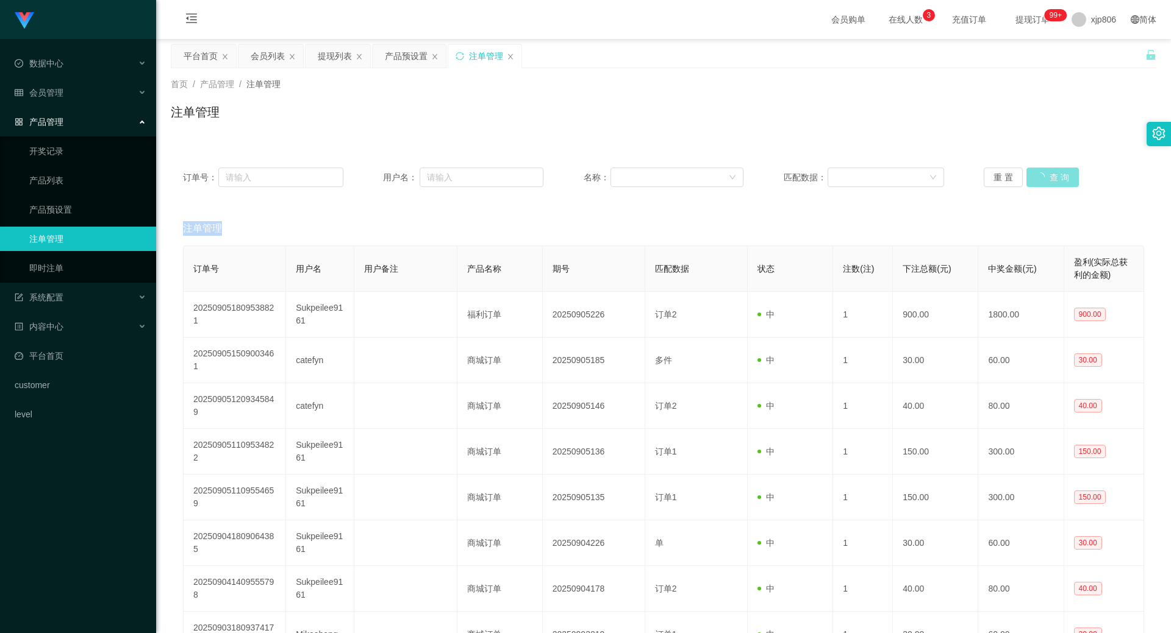
click at [1051, 169] on button "查 询" at bounding box center [1052, 178] width 52 height 20
click at [1054, 184] on button "查 询" at bounding box center [1045, 178] width 39 height 20
click at [1054, 184] on div "重 置 查 询" at bounding box center [1063, 178] width 160 height 20
click at [1053, 184] on button "查 询" at bounding box center [1045, 178] width 39 height 20
click at [1053, 184] on div "重 置 查 询" at bounding box center [1063, 178] width 160 height 20
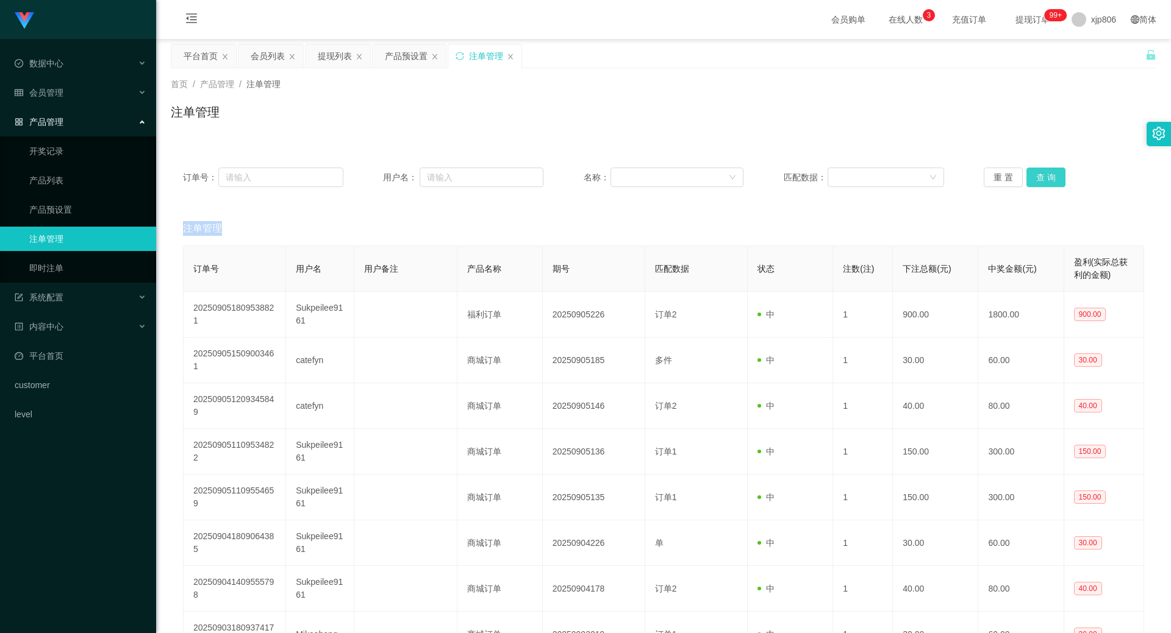
click at [1053, 184] on button "查 询" at bounding box center [1045, 178] width 39 height 20
